Goal: Transaction & Acquisition: Purchase product/service

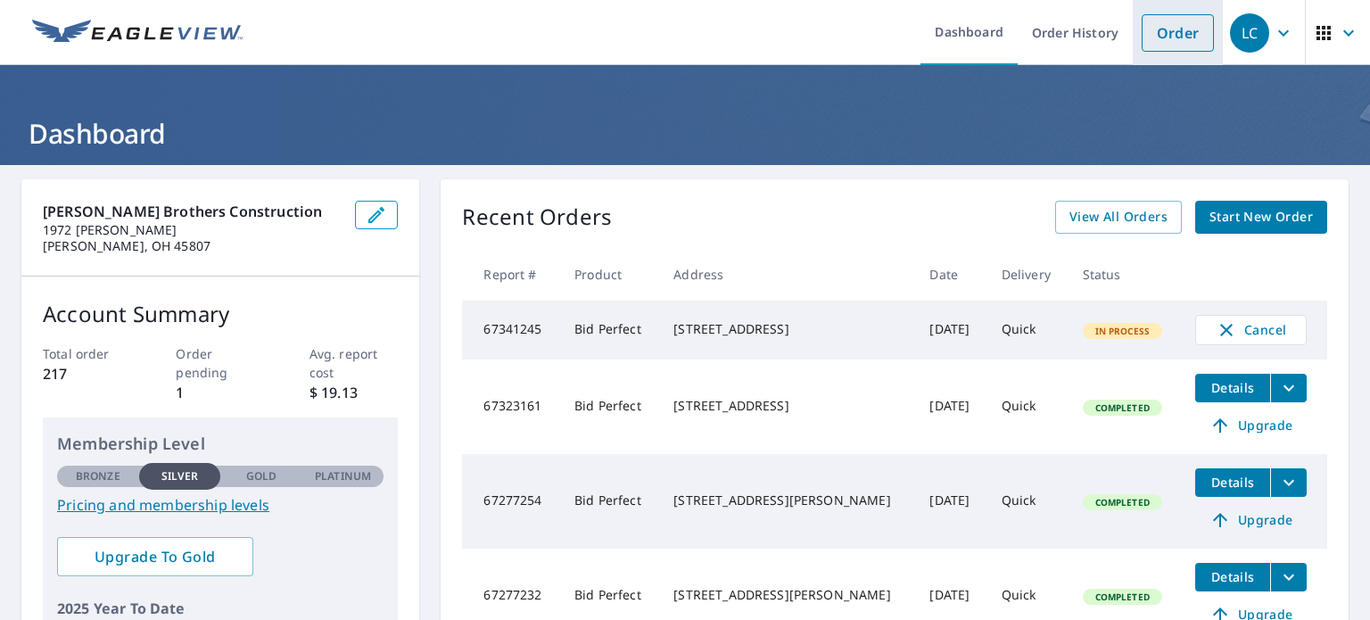
click at [1159, 38] on link "Order" at bounding box center [1178, 32] width 72 height 37
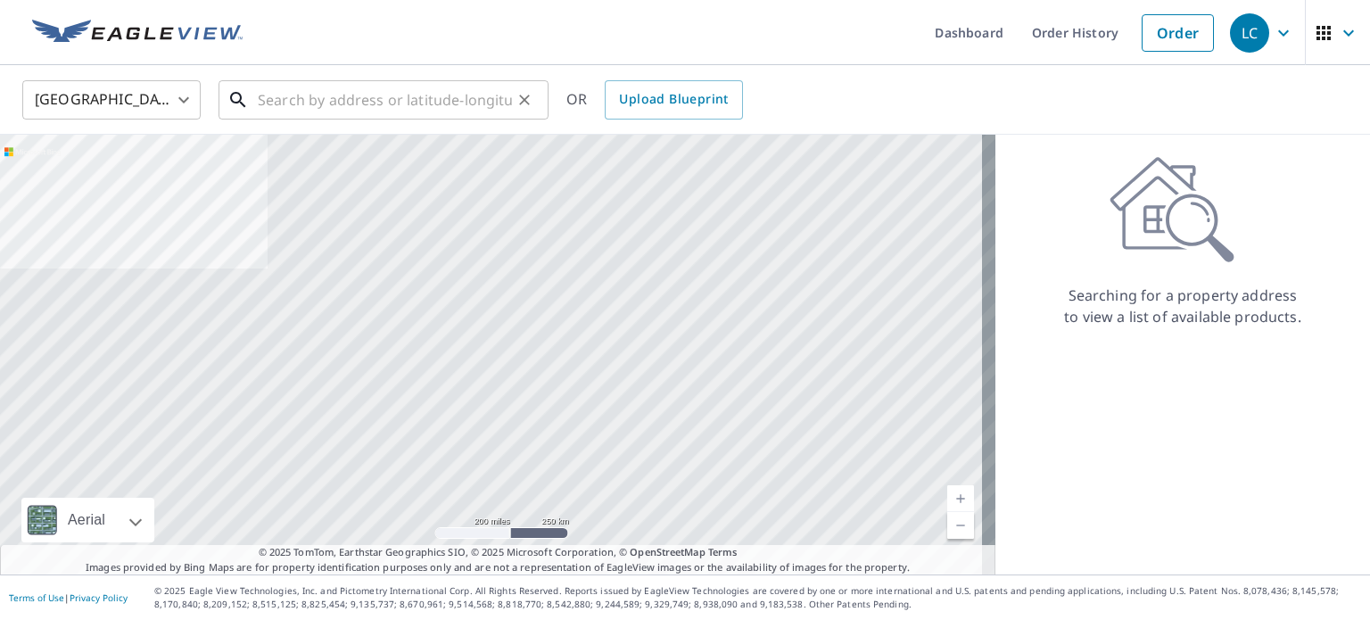
click at [453, 109] on input "text" at bounding box center [385, 100] width 254 height 50
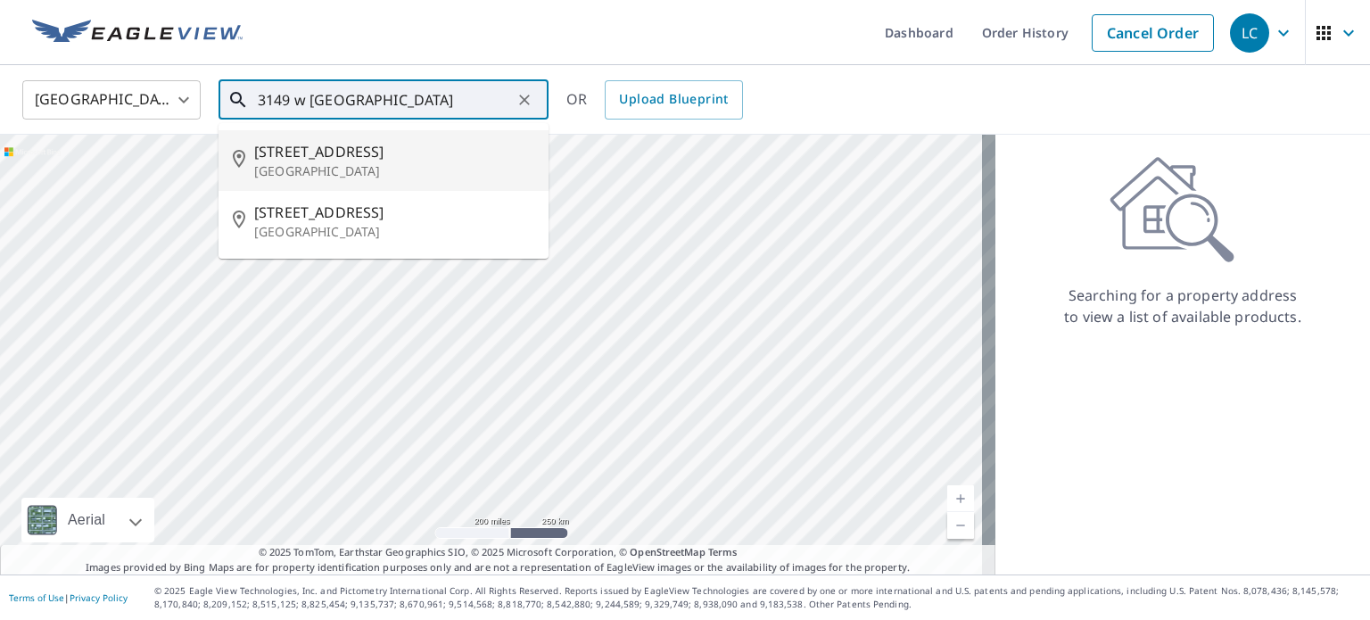
click at [401, 153] on span "[STREET_ADDRESS]" at bounding box center [394, 151] width 280 height 21
type input "[STREET_ADDRESS]"
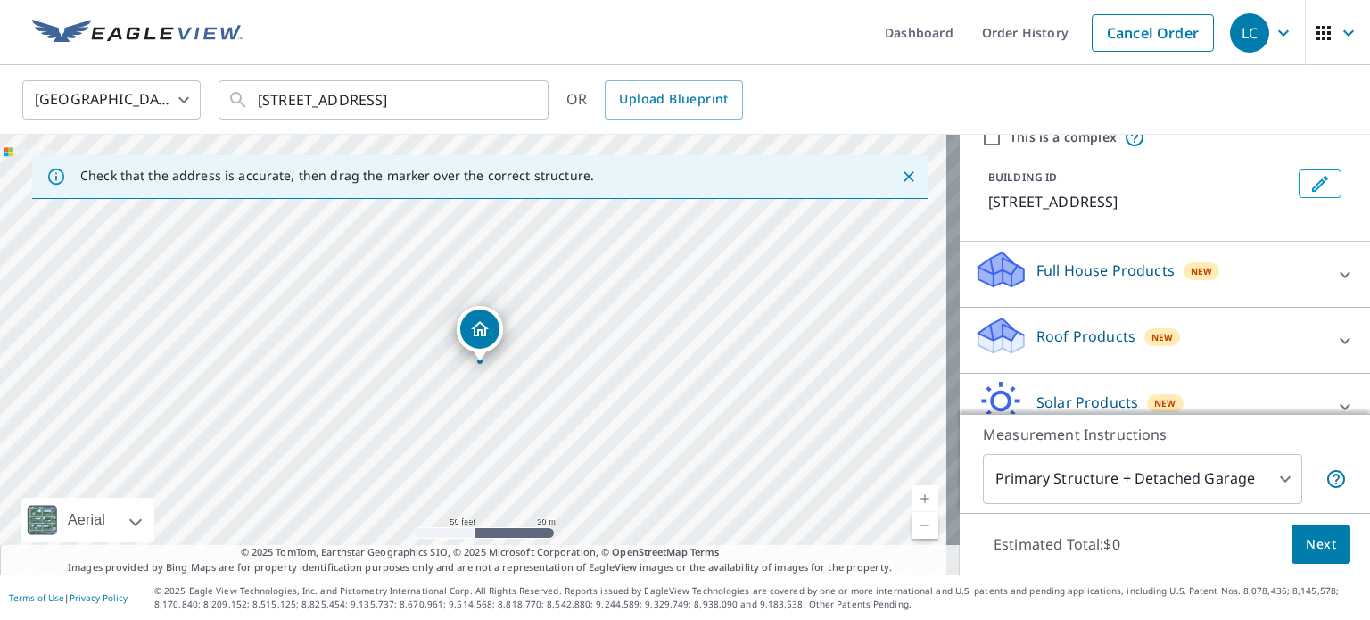
scroll to position [168, 0]
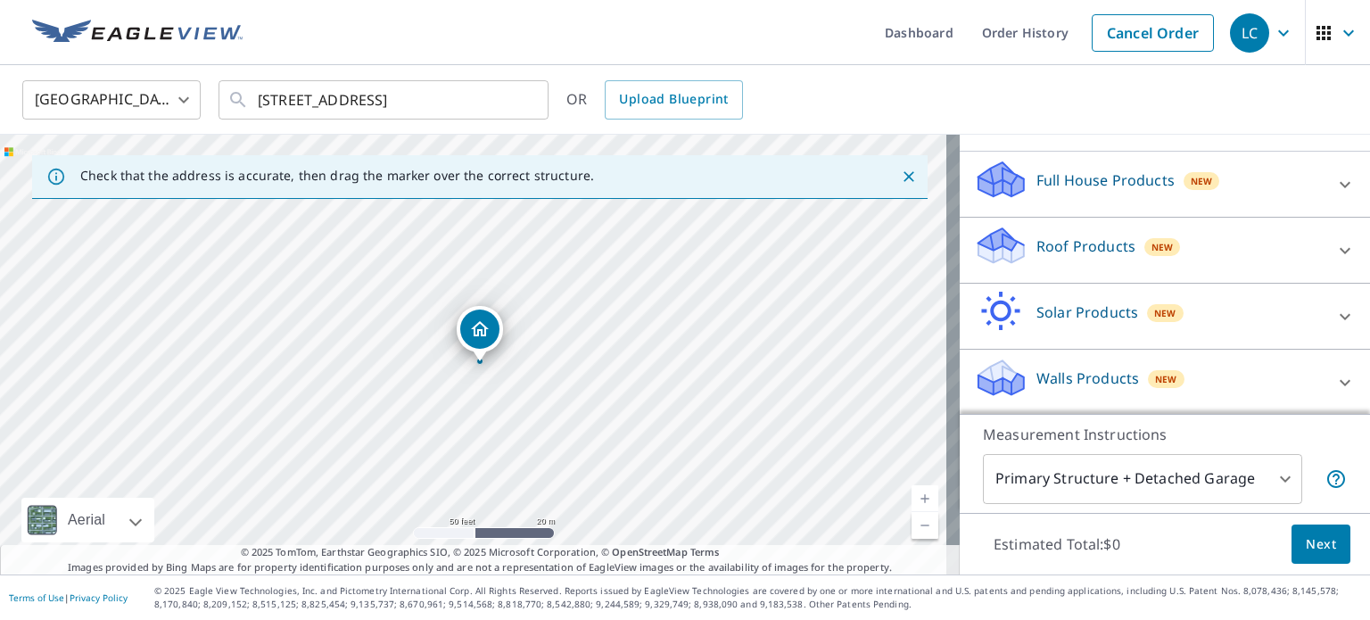
click at [1291, 243] on div "Roof Products New" at bounding box center [1149, 250] width 350 height 51
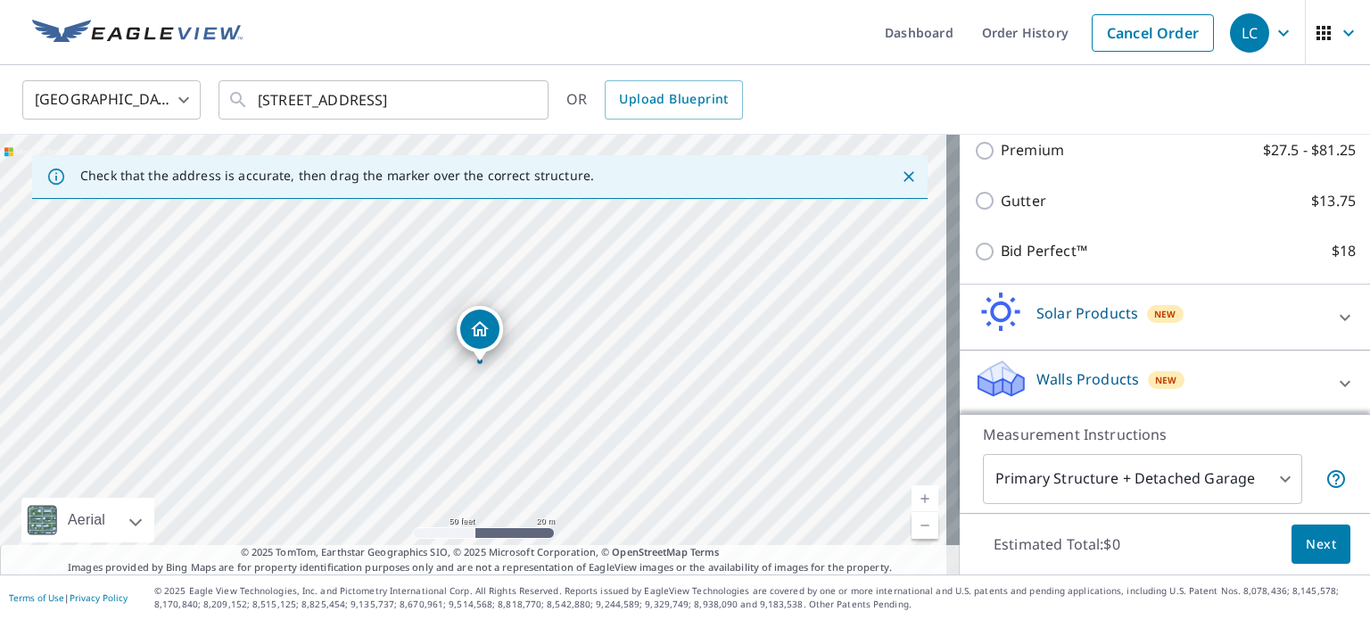
scroll to position [229, 0]
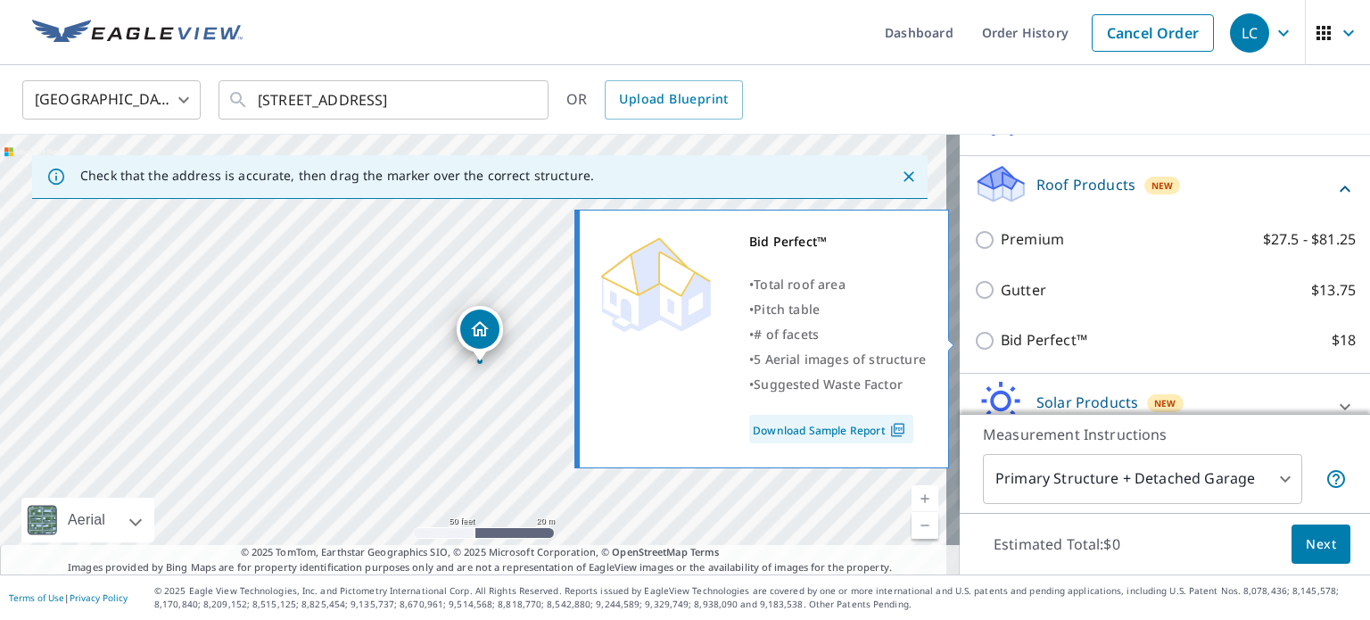
click at [1013, 338] on p "Bid Perfect™" at bounding box center [1044, 340] width 87 height 22
click at [1001, 338] on input "Bid Perfect™ $18" at bounding box center [987, 340] width 27 height 21
checkbox input "true"
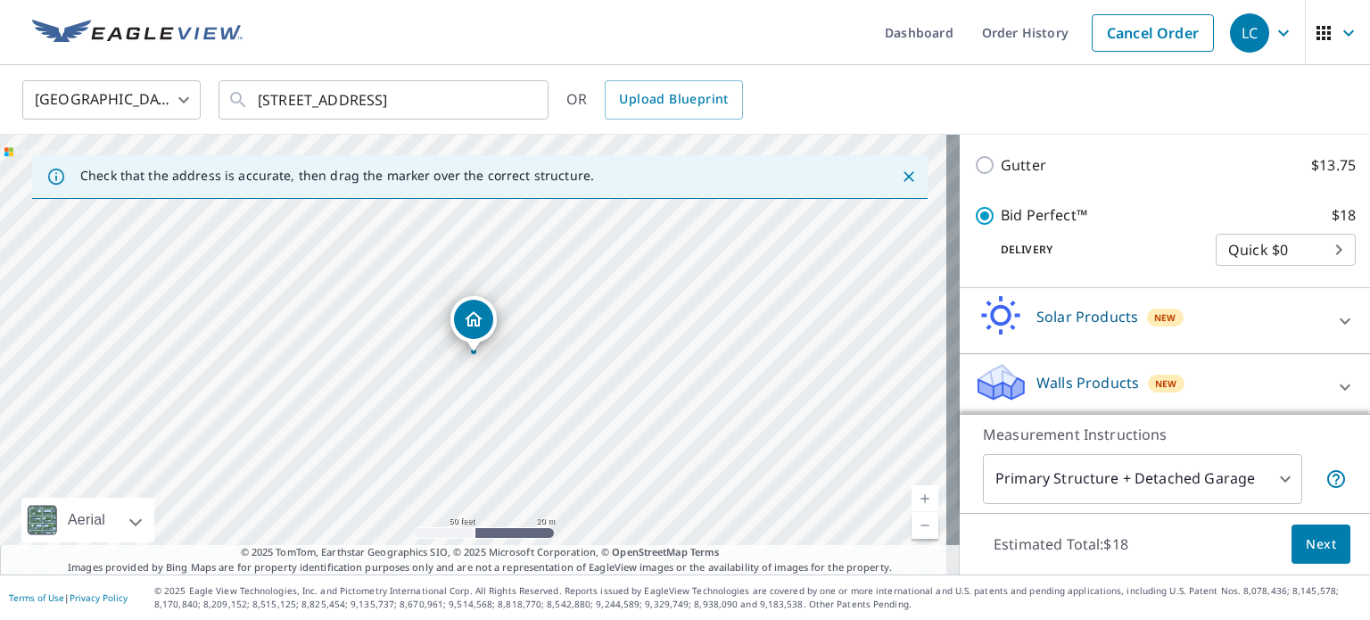
scroll to position [377, 0]
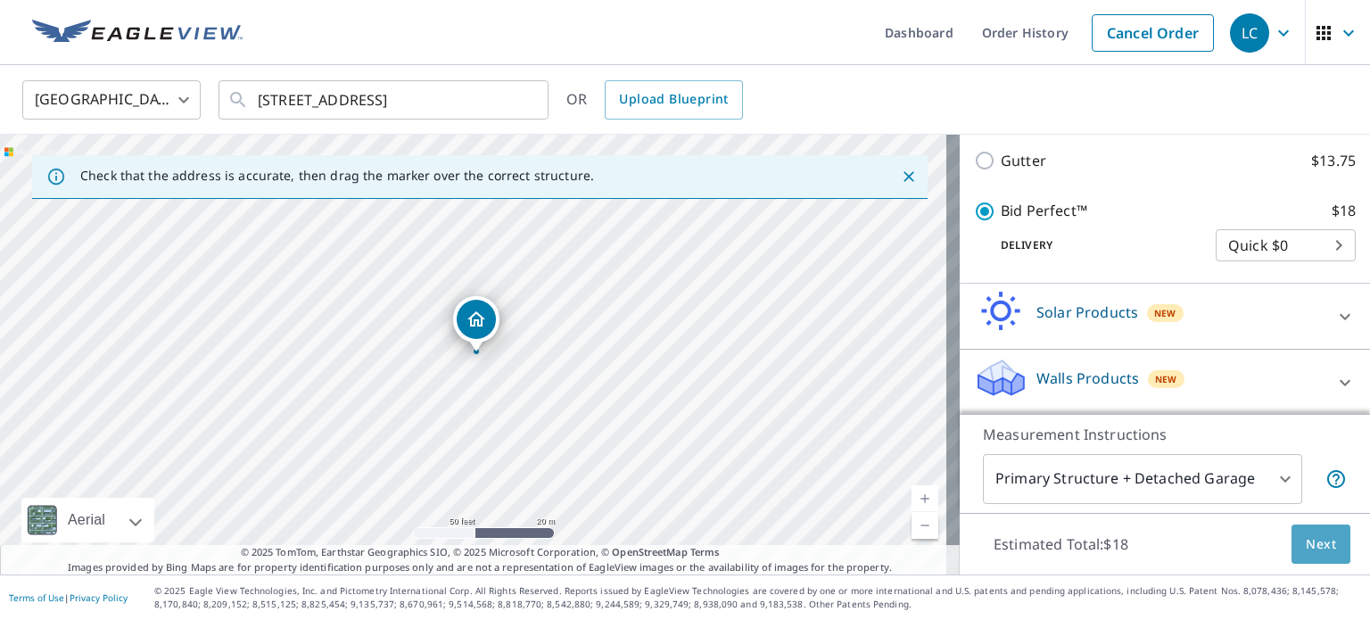
click at [1318, 538] on span "Next" at bounding box center [1321, 544] width 30 height 22
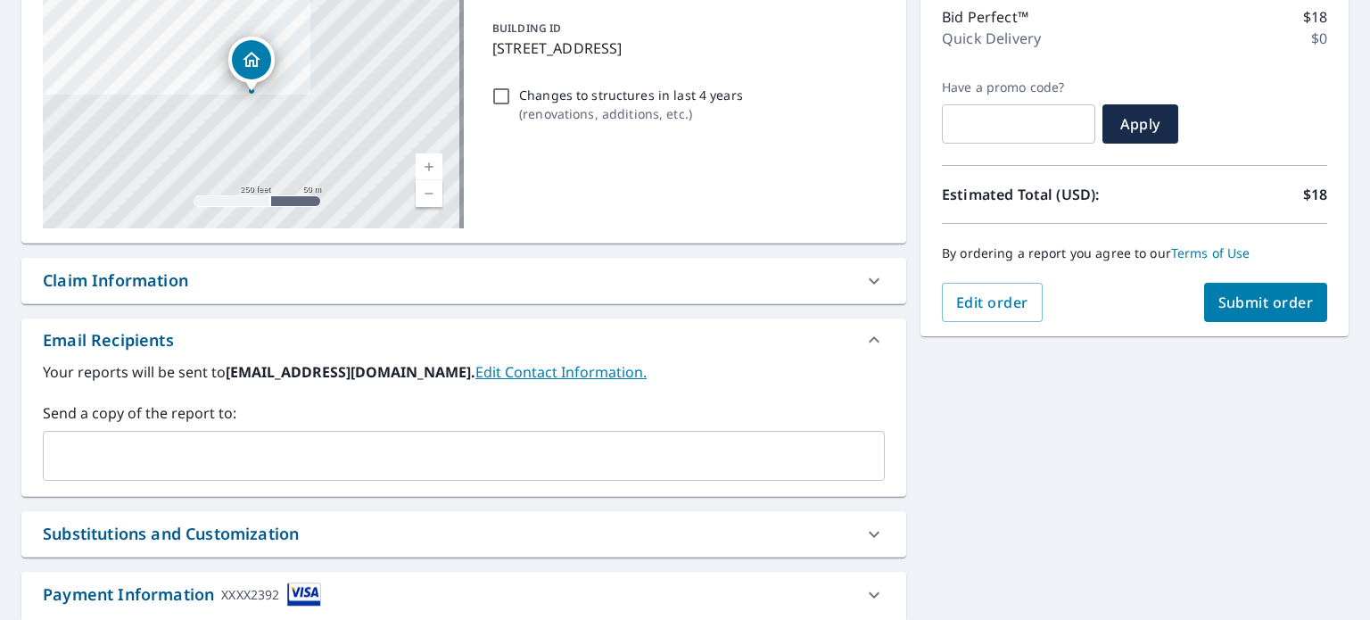
scroll to position [268, 0]
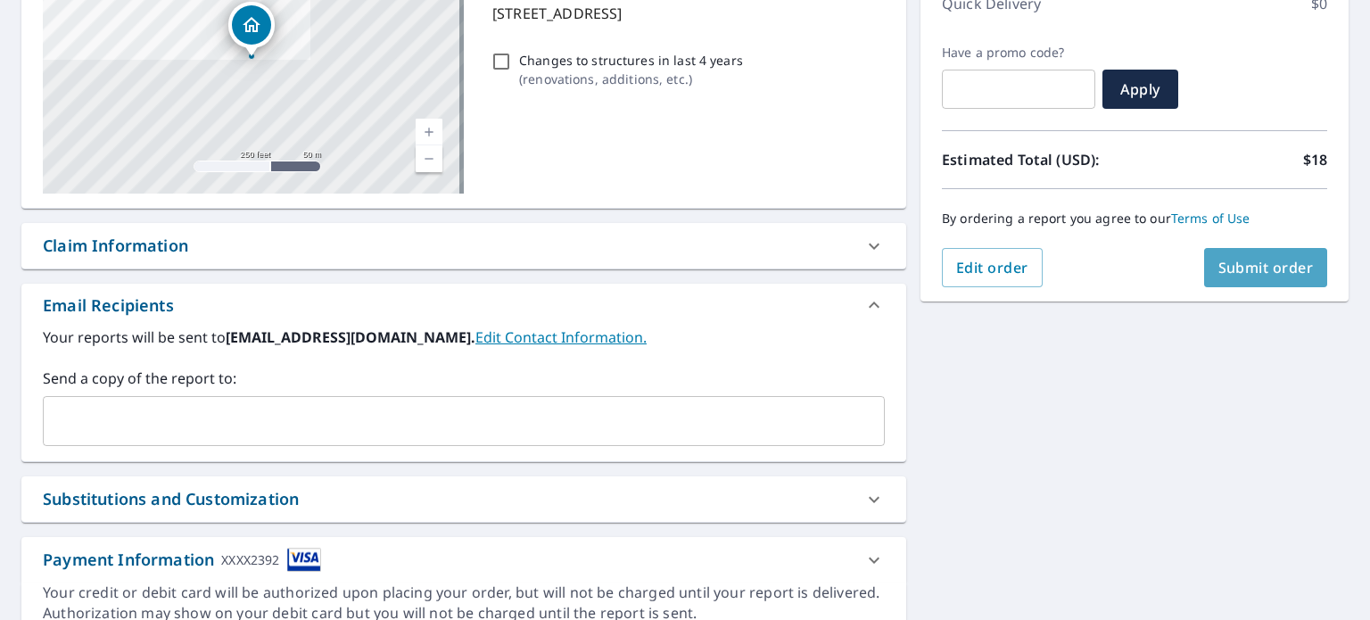
click at [1284, 277] on button "Submit order" at bounding box center [1266, 267] width 124 height 39
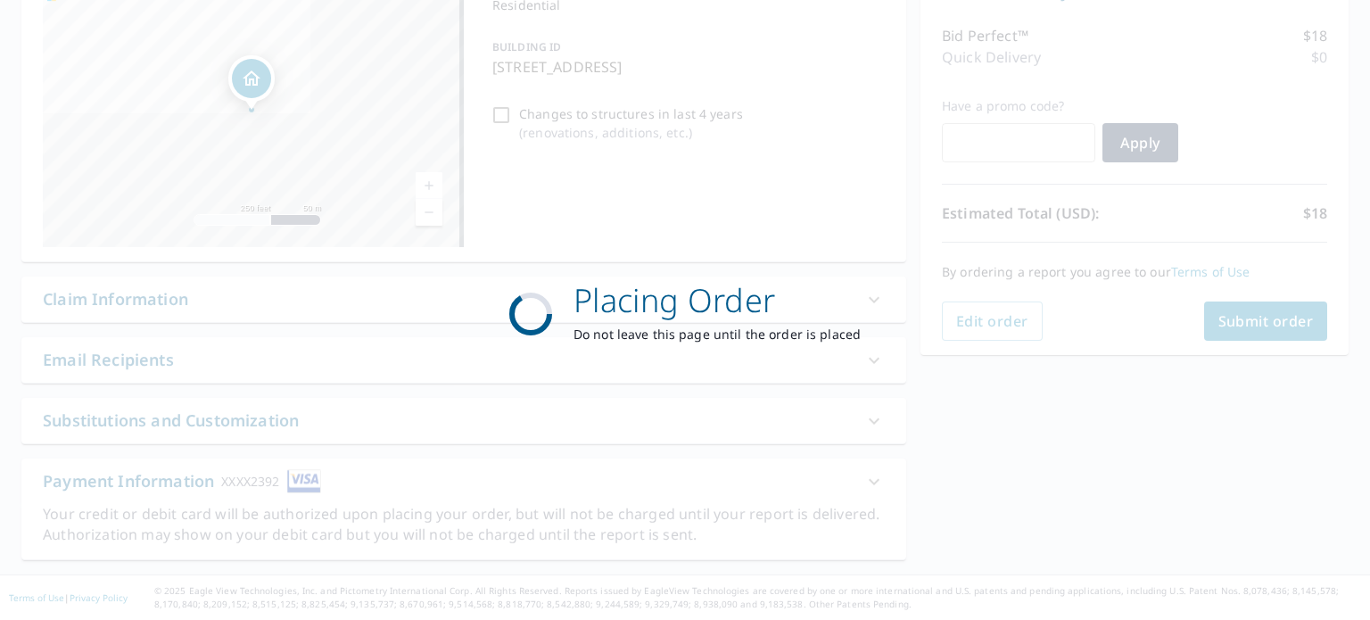
scroll to position [212, 0]
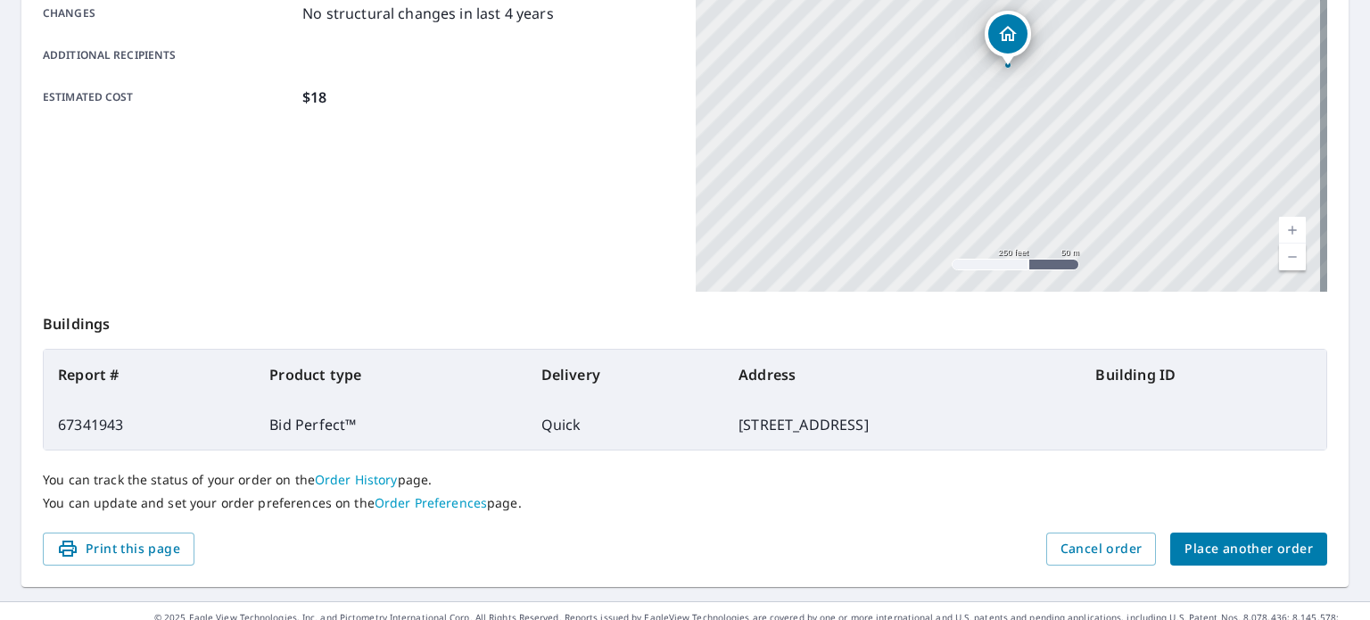
scroll to position [428, 0]
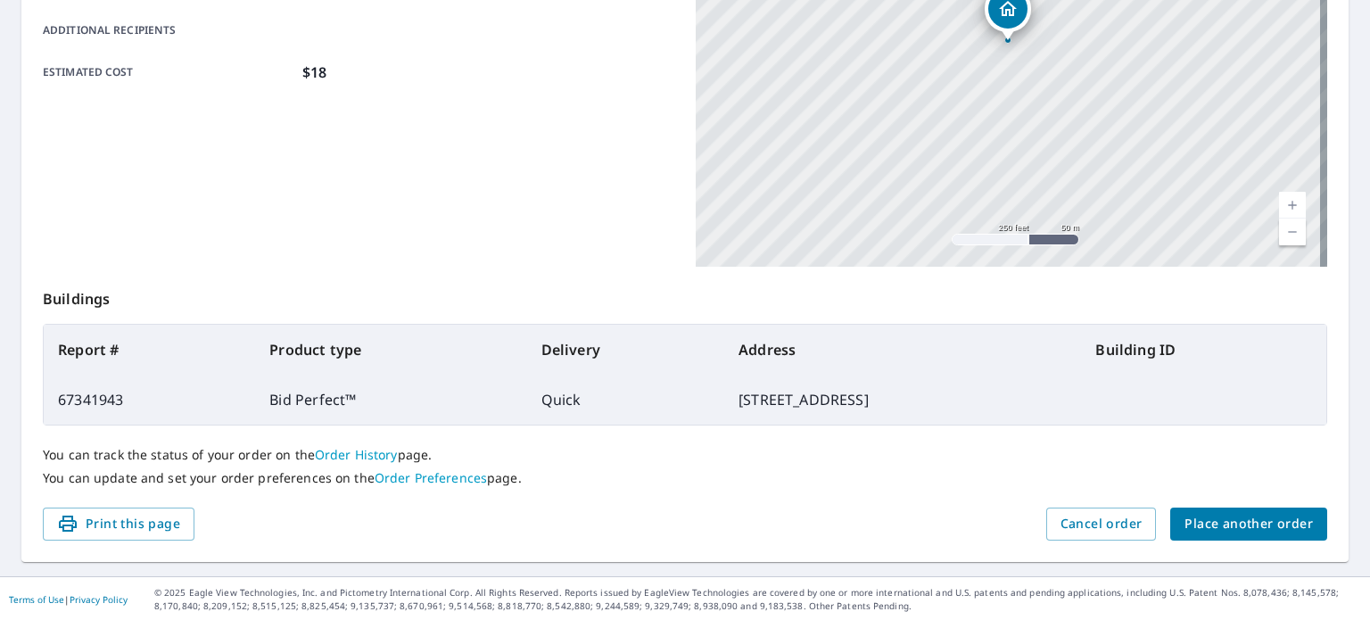
drag, startPoint x: 159, startPoint y: 524, endPoint x: 1031, endPoint y: 548, distance: 872.6
click at [159, 522] on span "Print this page" at bounding box center [118, 524] width 123 height 22
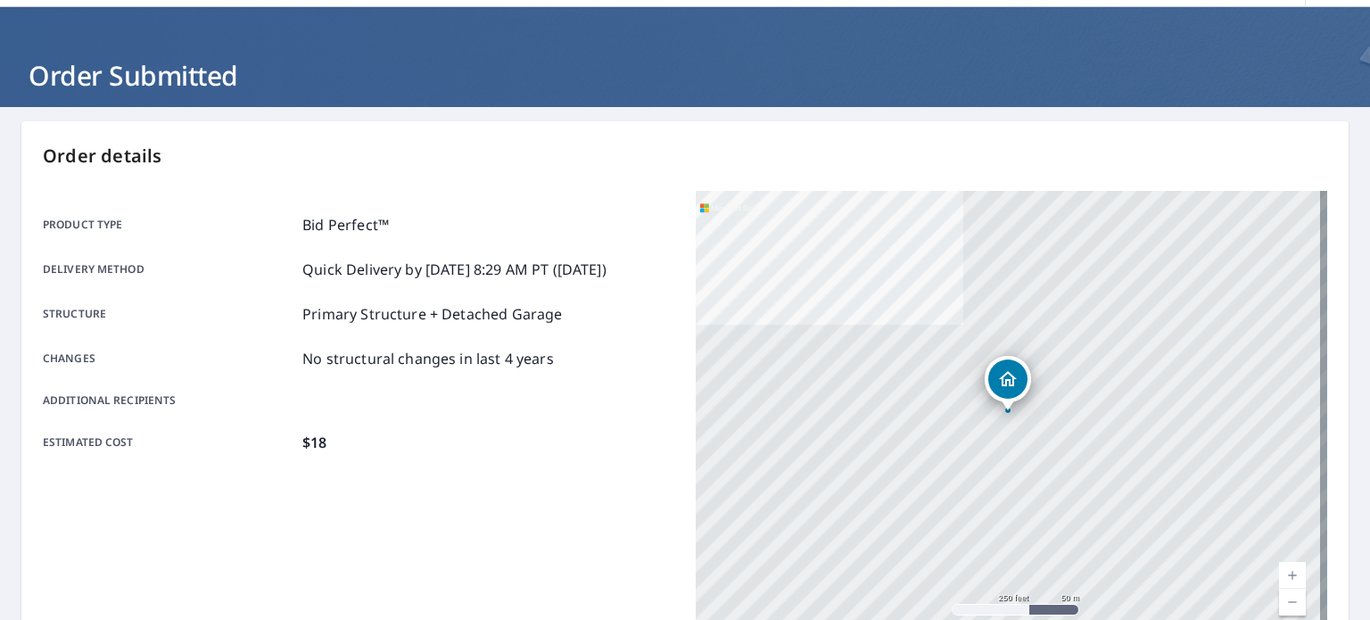
scroll to position [89, 0]
